Goal: Task Accomplishment & Management: Manage account settings

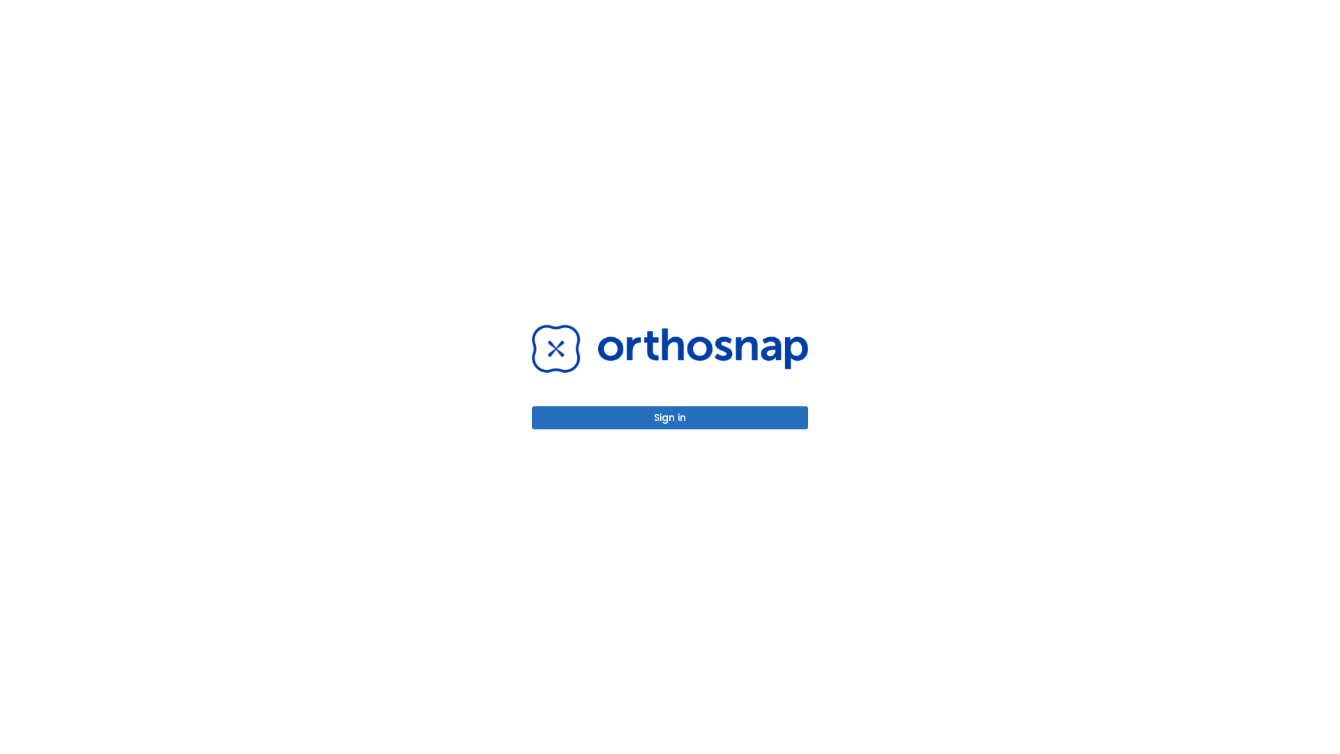
click at [670, 417] on button "Sign in" at bounding box center [670, 417] width 276 height 23
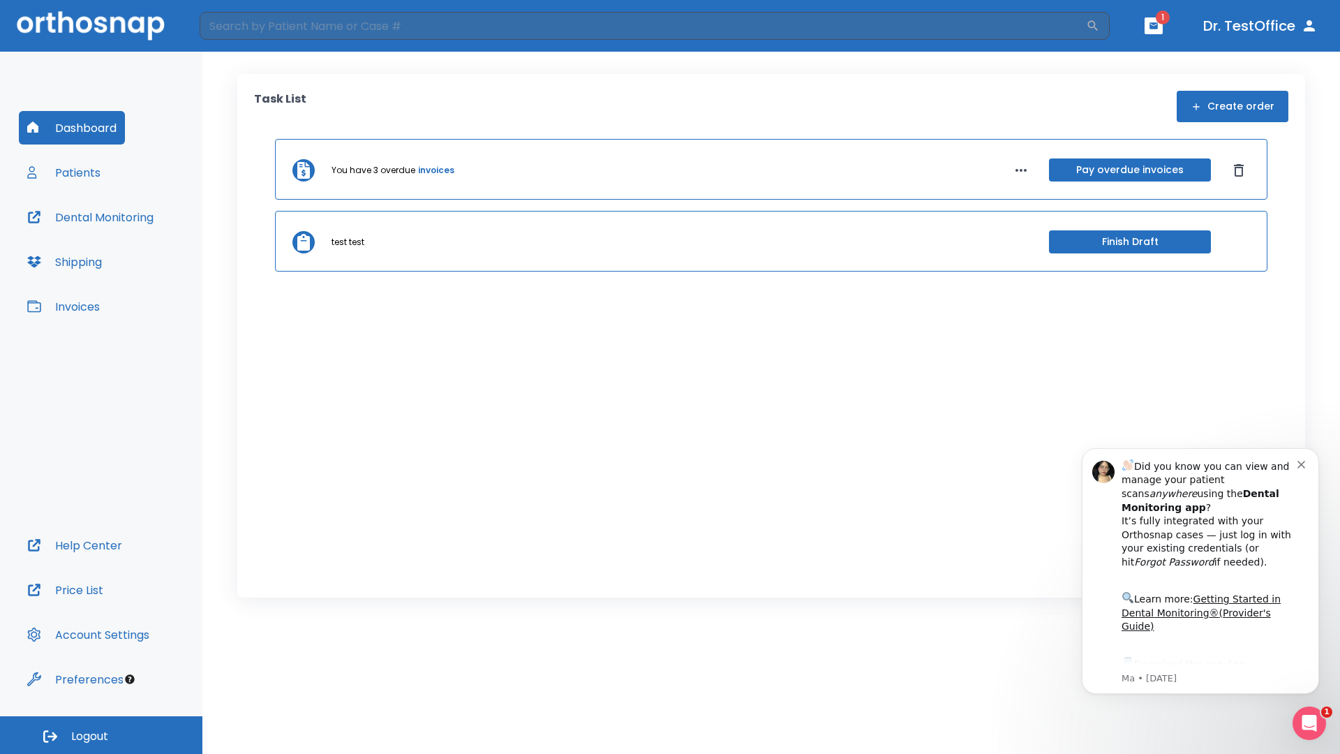
click at [101, 735] on span "Logout" at bounding box center [89, 736] width 37 height 15
